Goal: Task Accomplishment & Management: Complete application form

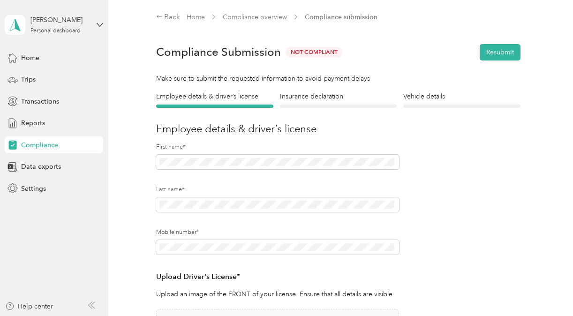
scroll to position [161, 0]
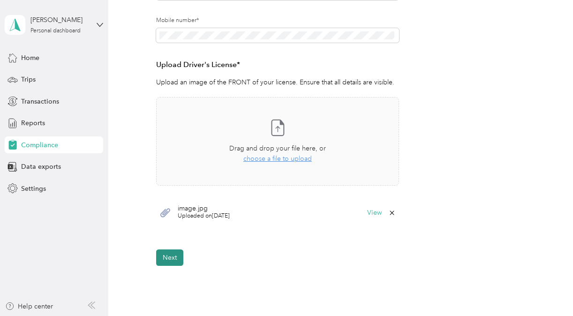
click at [173, 255] on button "Next" at bounding box center [169, 257] width 27 height 16
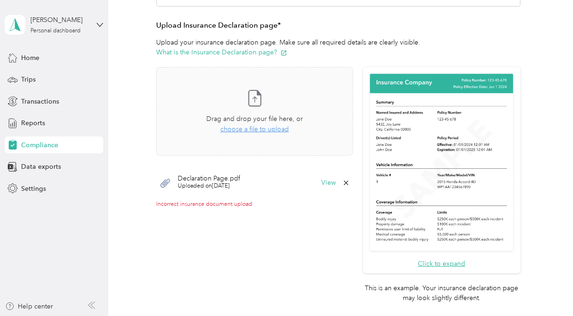
scroll to position [195, 0]
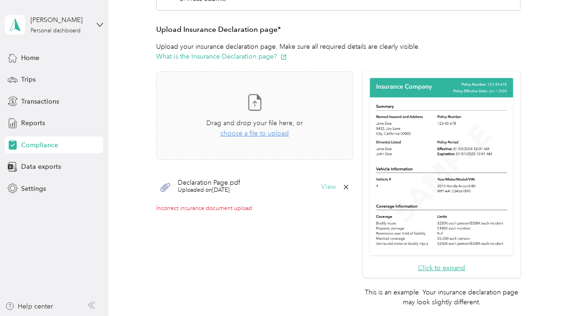
click at [322, 186] on button "View" at bounding box center [328, 187] width 15 height 7
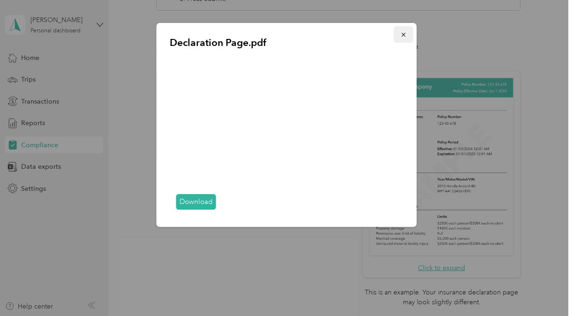
click at [399, 35] on button "button" at bounding box center [404, 34] width 20 height 16
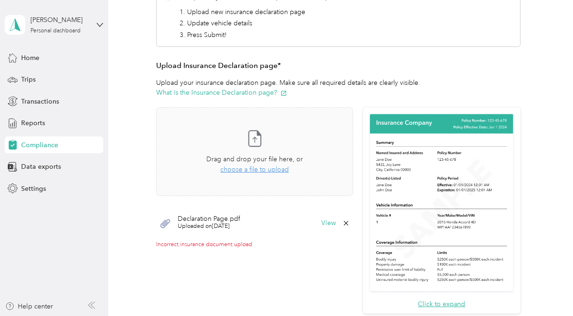
scroll to position [159, 0]
click at [322, 218] on div "Declaration Page.pdf Uploaded on [DATE] View" at bounding box center [254, 224] width 197 height 28
click at [323, 224] on button "View" at bounding box center [328, 223] width 15 height 7
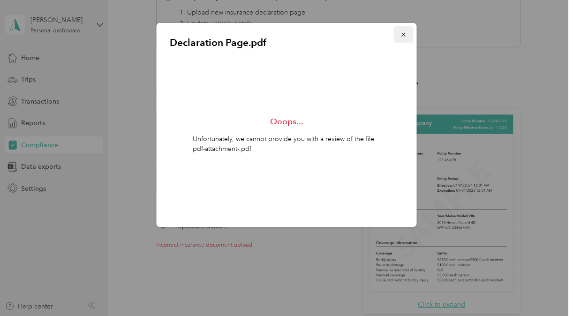
click at [409, 36] on button "button" at bounding box center [404, 34] width 20 height 16
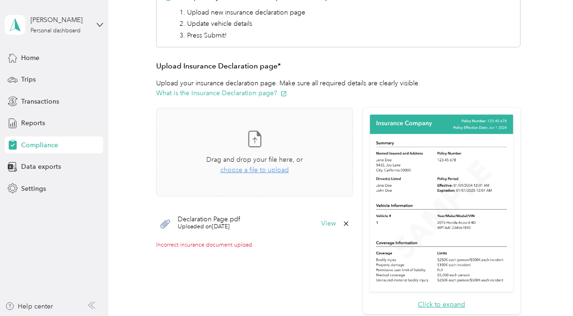
click at [325, 235] on div "Declaration Page.pdf Uploaded on [DATE] View" at bounding box center [254, 224] width 197 height 28
click at [325, 227] on div "Declaration Page.pdf Uploaded on [DATE] View" at bounding box center [254, 224] width 197 height 28
click at [325, 222] on button "View" at bounding box center [328, 223] width 15 height 7
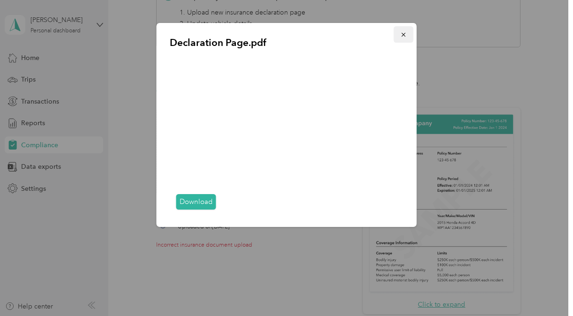
click at [403, 39] on button "button" at bounding box center [404, 34] width 20 height 16
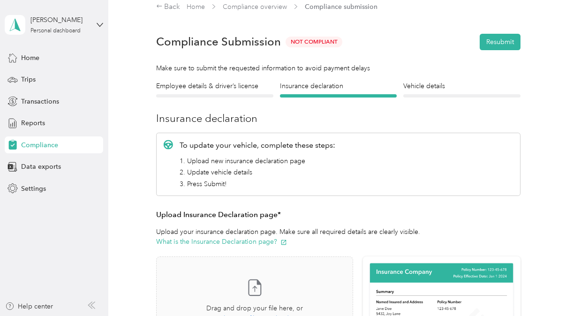
scroll to position [10, 0]
click at [414, 91] on h4 "Vehicle details" at bounding box center [461, 87] width 117 height 10
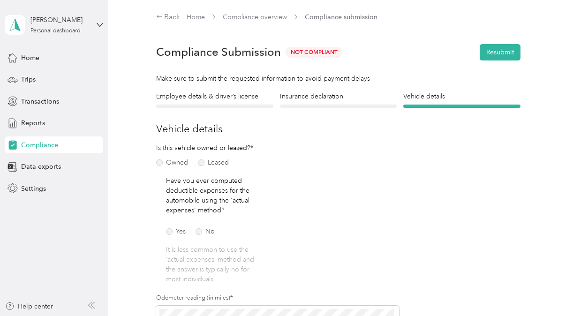
click at [225, 103] on div "Employee details & driver’s license License" at bounding box center [214, 99] width 117 height 16
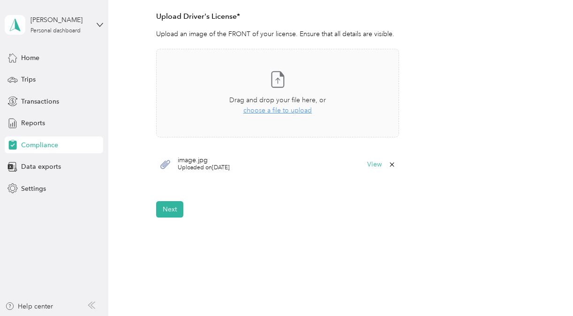
scroll to position [260, 0]
click at [179, 218] on div "Back Home Compliance overview Compliance submission Compliance Submission Not C…" at bounding box center [338, 24] width 460 height 568
click at [175, 215] on button "Next" at bounding box center [169, 210] width 27 height 16
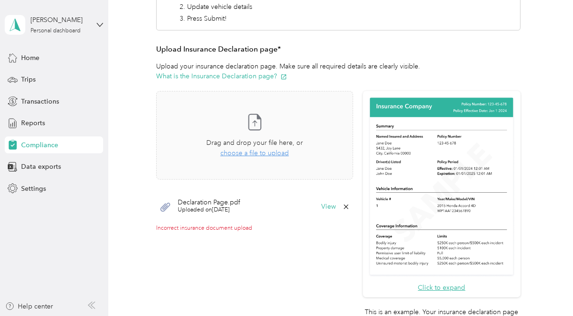
scroll to position [175, 0]
click at [38, 305] on div "Help center" at bounding box center [29, 306] width 48 height 10
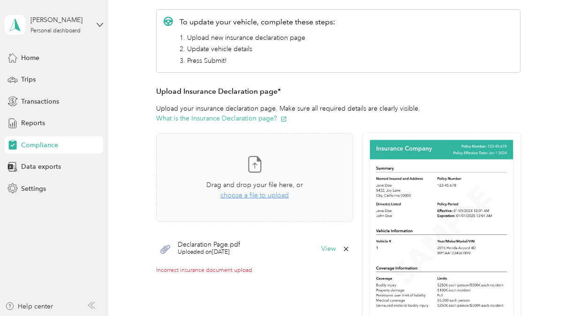
scroll to position [170, 0]
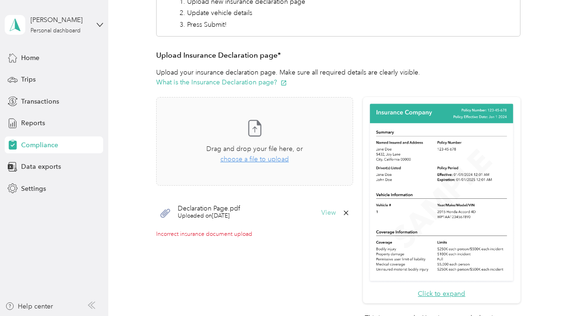
click at [323, 210] on button "View" at bounding box center [328, 213] width 15 height 7
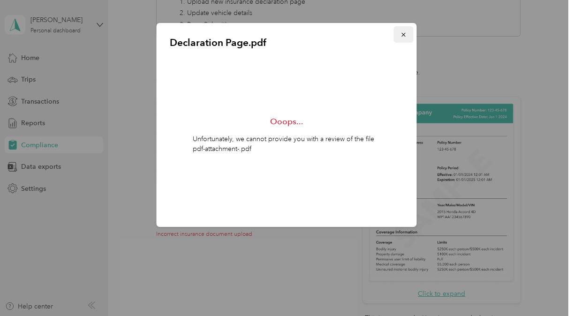
click at [405, 31] on icon "button" at bounding box center [403, 34] width 7 height 7
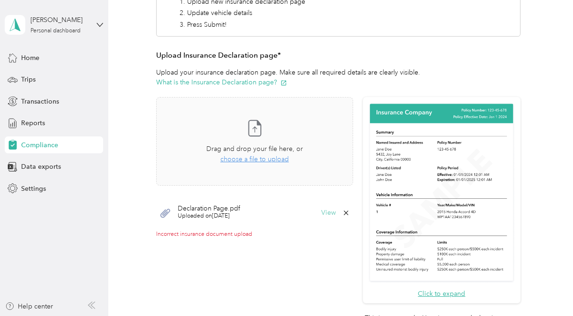
click at [324, 213] on button "View" at bounding box center [328, 213] width 15 height 7
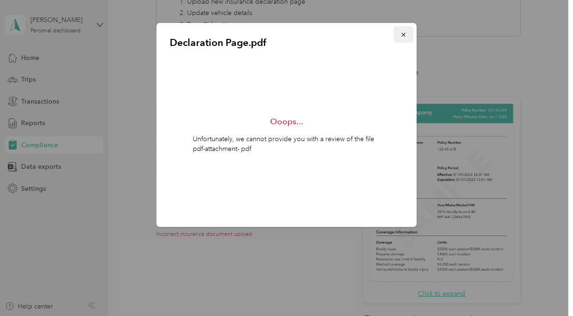
click at [401, 31] on icon "button" at bounding box center [403, 34] width 7 height 7
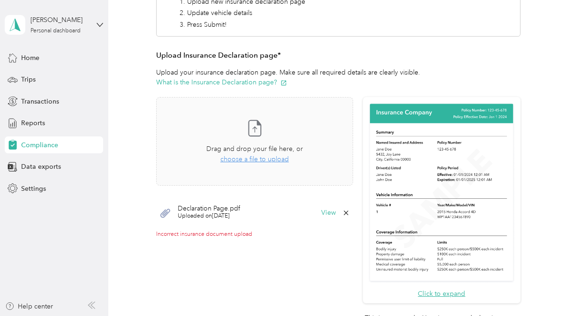
click at [172, 217] on div "Declaration Page.pdf Uploaded on [DATE] View" at bounding box center [254, 213] width 197 height 28
click at [164, 214] on icon at bounding box center [165, 213] width 10 height 9
click at [326, 215] on button "View" at bounding box center [328, 213] width 15 height 7
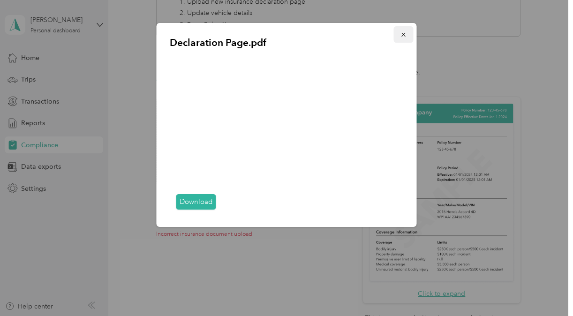
click at [402, 36] on icon "button" at bounding box center [403, 35] width 4 height 4
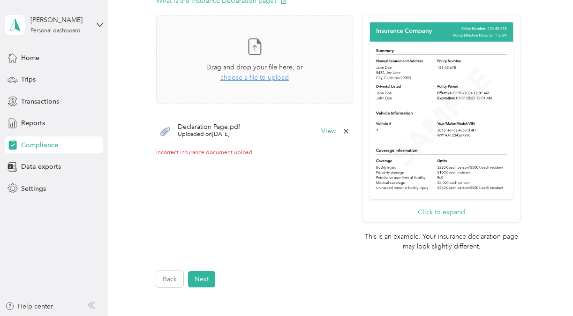
scroll to position [249, 0]
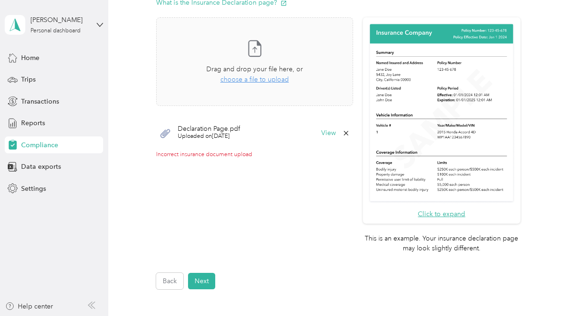
click at [433, 218] on button "Click to expand" at bounding box center [441, 214] width 47 height 10
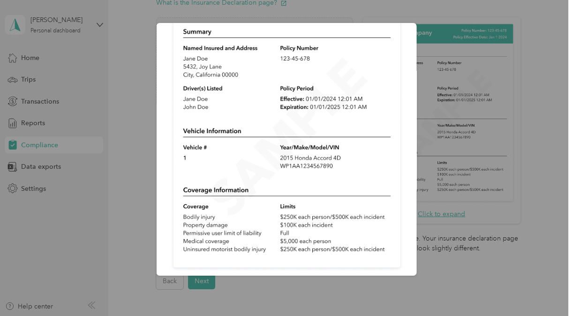
scroll to position [0, 0]
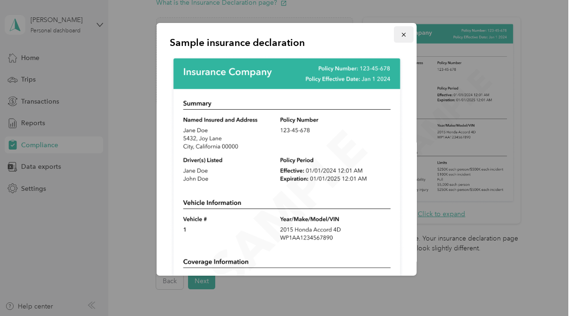
click at [394, 32] on button "button" at bounding box center [404, 34] width 20 height 16
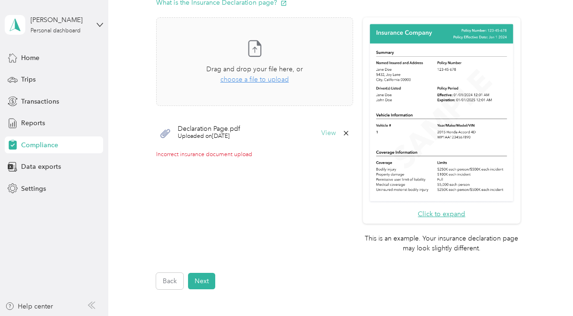
click at [321, 130] on button "View" at bounding box center [328, 133] width 15 height 7
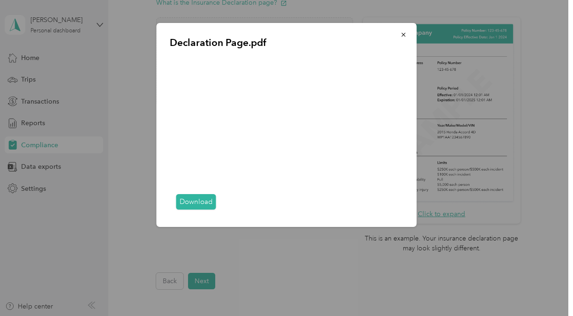
click at [205, 196] on link "Download" at bounding box center [196, 201] width 40 height 15
click at [405, 32] on icon "button" at bounding box center [403, 34] width 7 height 7
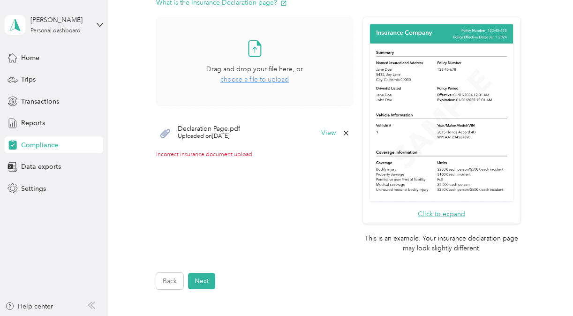
click at [258, 80] on span "choose a file to upload" at bounding box center [254, 79] width 68 height 8
click at [211, 278] on button "Next" at bounding box center [201, 281] width 27 height 16
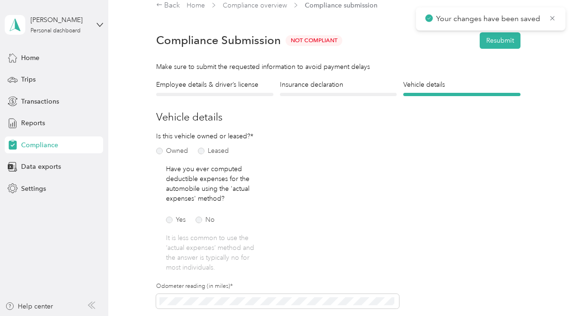
scroll to position [11, 0]
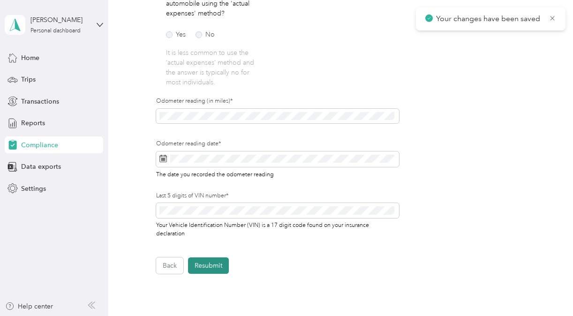
click at [218, 267] on button "Resubmit" at bounding box center [208, 265] width 41 height 16
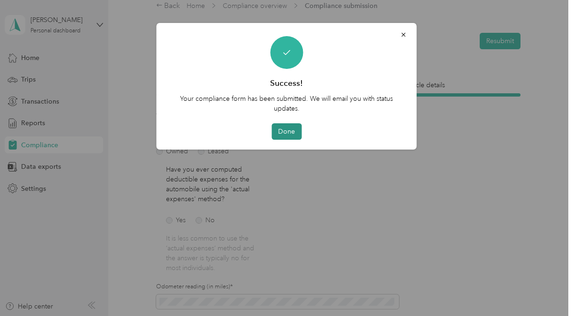
click at [292, 132] on button "Done" at bounding box center [286, 131] width 30 height 16
